Goal: Find specific page/section: Find specific page/section

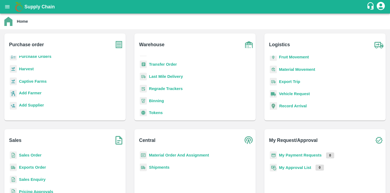
scroll to position [50, 0]
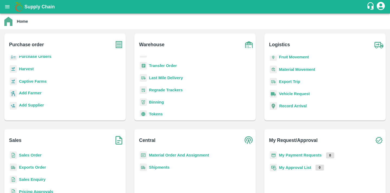
click at [158, 103] on b "Binning" at bounding box center [156, 102] width 15 height 4
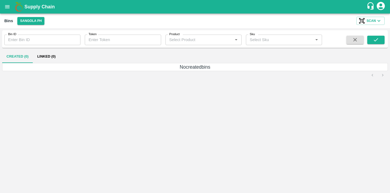
click at [43, 26] on div "Bins Sangola PH Scan" at bounding box center [195, 21] width 390 height 15
click at [42, 23] on button "Sangola PH" at bounding box center [30, 21] width 27 height 8
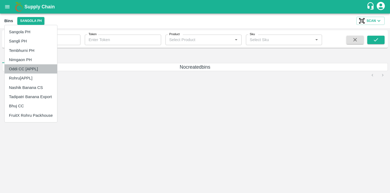
click at [30, 69] on li "Oddi CC [APPL]" at bounding box center [31, 68] width 53 height 9
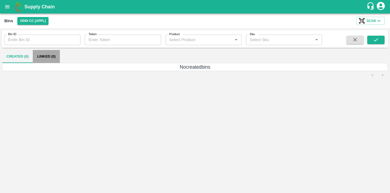
click at [46, 55] on button "Linked (0)" at bounding box center [46, 56] width 27 height 13
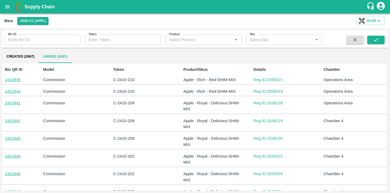
scroll to position [58, 0]
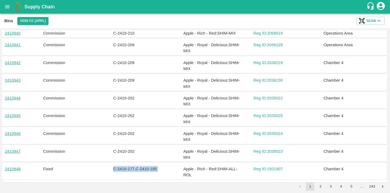
drag, startPoint x: 113, startPoint y: 169, endPoint x: 181, endPoint y: 169, distance: 68.2
click at [181, 169] on div "2410948 Fixed C-2410-177,C-2410-185 Apple - Rich - Red : SHIM-ALL-ROL Reg ID: 1…" at bounding box center [193, 171] width 385 height 17
click at [196, 172] on p "Apple - Rich - Red : SHIM-ALL-ROL" at bounding box center [213, 172] width 61 height 12
drag, startPoint x: 181, startPoint y: 170, endPoint x: 218, endPoint y: 180, distance: 38.9
click at [218, 180] on div "Bin QR ID 2410939 Model Commission Token C-2410-210 Product/Skus Apple - Rich -…" at bounding box center [195, 94] width 386 height 178
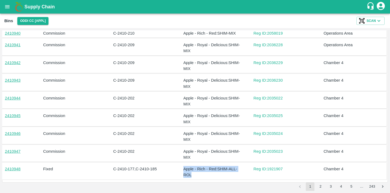
click at [218, 180] on div "Bin QR ID 2410939 Model Commission Token C-2410-210 Product/Skus Apple - Rich -…" at bounding box center [195, 94] width 386 height 178
click at [319, 188] on button "2" at bounding box center [320, 187] width 9 height 9
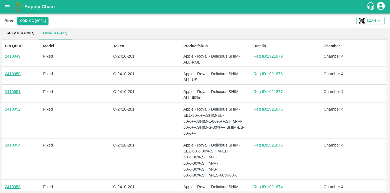
scroll to position [34, 0]
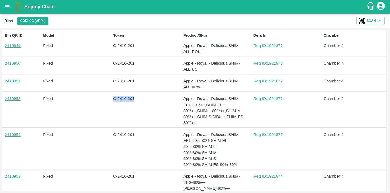
drag, startPoint x: 137, startPoint y: 100, endPoint x: 96, endPoint y: 99, distance: 40.9
click at [96, 99] on div "2410952 Fixed C-2410-201 Apple - Royal - Delicious : SHIM-EEL-80%++,SHIM-EL-80%…" at bounding box center [193, 109] width 385 height 35
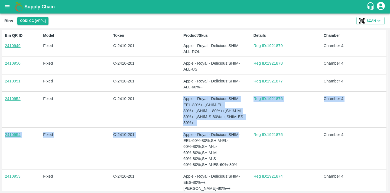
drag, startPoint x: 186, startPoint y: 96, endPoint x: 239, endPoint y: 132, distance: 64.4
click at [239, 132] on div "Bin QR ID 2410949 Model Fixed Token C-2410-201 Product/Skus Apple - Royal - Del…" at bounding box center [195, 161] width 383 height 265
click at [239, 132] on p "Apple - Royal - Delicious : SHIM-EEL-60%-80%,SHIM-EL-60%-80%,SHIM-L-60%-80%,SHI…" at bounding box center [213, 150] width 61 height 36
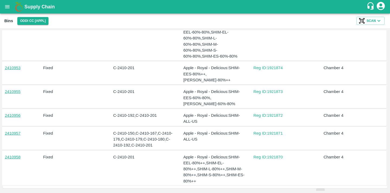
scroll to position [143, 0]
drag, startPoint x: 182, startPoint y: 125, endPoint x: 208, endPoint y: 134, distance: 27.6
click at [208, 133] on div "Apple - Royal - Delicious : SHIM-ALL-US" at bounding box center [213, 138] width 64 height 20
click at [208, 134] on p "Apple - Royal - Delicious : SHIM-ALL-US" at bounding box center [213, 136] width 61 height 12
drag, startPoint x: 179, startPoint y: 133, endPoint x: 229, endPoint y: 126, distance: 50.5
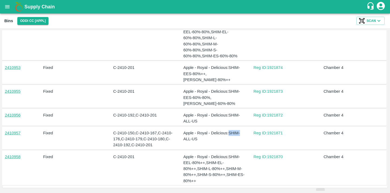
click at [229, 127] on div "2410957 Fixed C-2410-150,C-2410-167,C-2410-176,C-2410-179,C-2410-180,C-2410-192…" at bounding box center [193, 138] width 385 height 23
click at [229, 130] on p "Apple - Royal - Delicious : SHIM-ALL-US" at bounding box center [213, 136] width 61 height 12
drag, startPoint x: 229, startPoint y: 126, endPoint x: 233, endPoint y: 136, distance: 10.7
click at [233, 136] on p "Apple - Royal - Delicious : SHIM-ALL-US" at bounding box center [213, 136] width 61 height 12
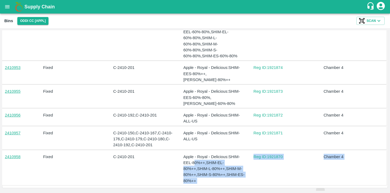
drag, startPoint x: 194, startPoint y: 156, endPoint x: 241, endPoint y: 188, distance: 57.1
click at [241, 188] on div "Bin ID Bin ID Token Token Product Product   * Sku Sku   * Created (2687) Linked…" at bounding box center [195, 110] width 386 height 161
click at [238, 175] on p "Apple - Royal - Delicious : SHIM-EEL-80%++,SHIM-EL-80%++,SHIM-L-80%++,SHIM-M-80…" at bounding box center [213, 169] width 61 height 30
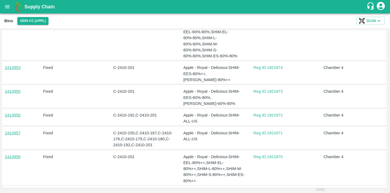
click at [329, 188] on button "3" at bounding box center [330, 192] width 9 height 9
